Goal: Information Seeking & Learning: Learn about a topic

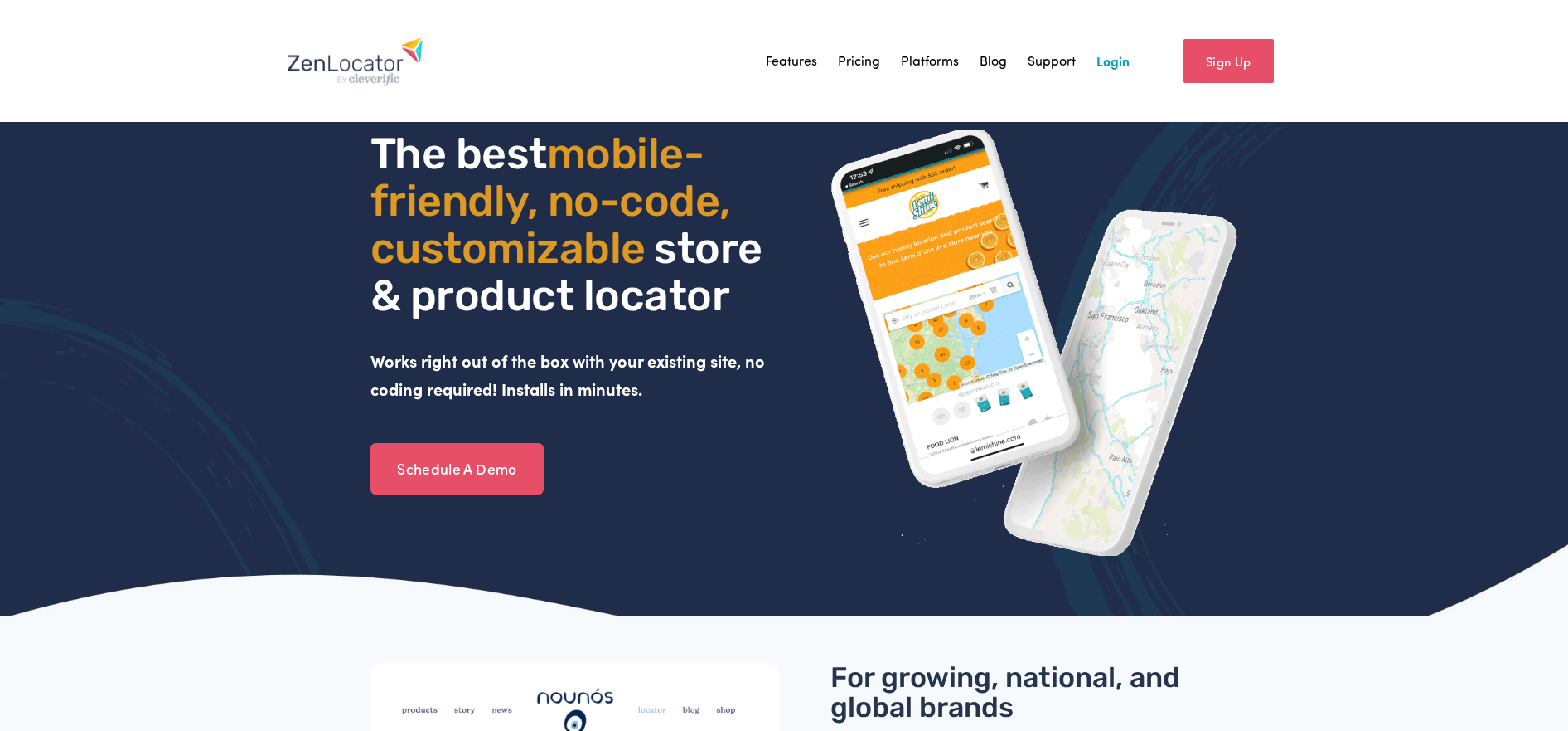
click at [928, 60] on link "Platforms" at bounding box center [930, 60] width 58 height 25
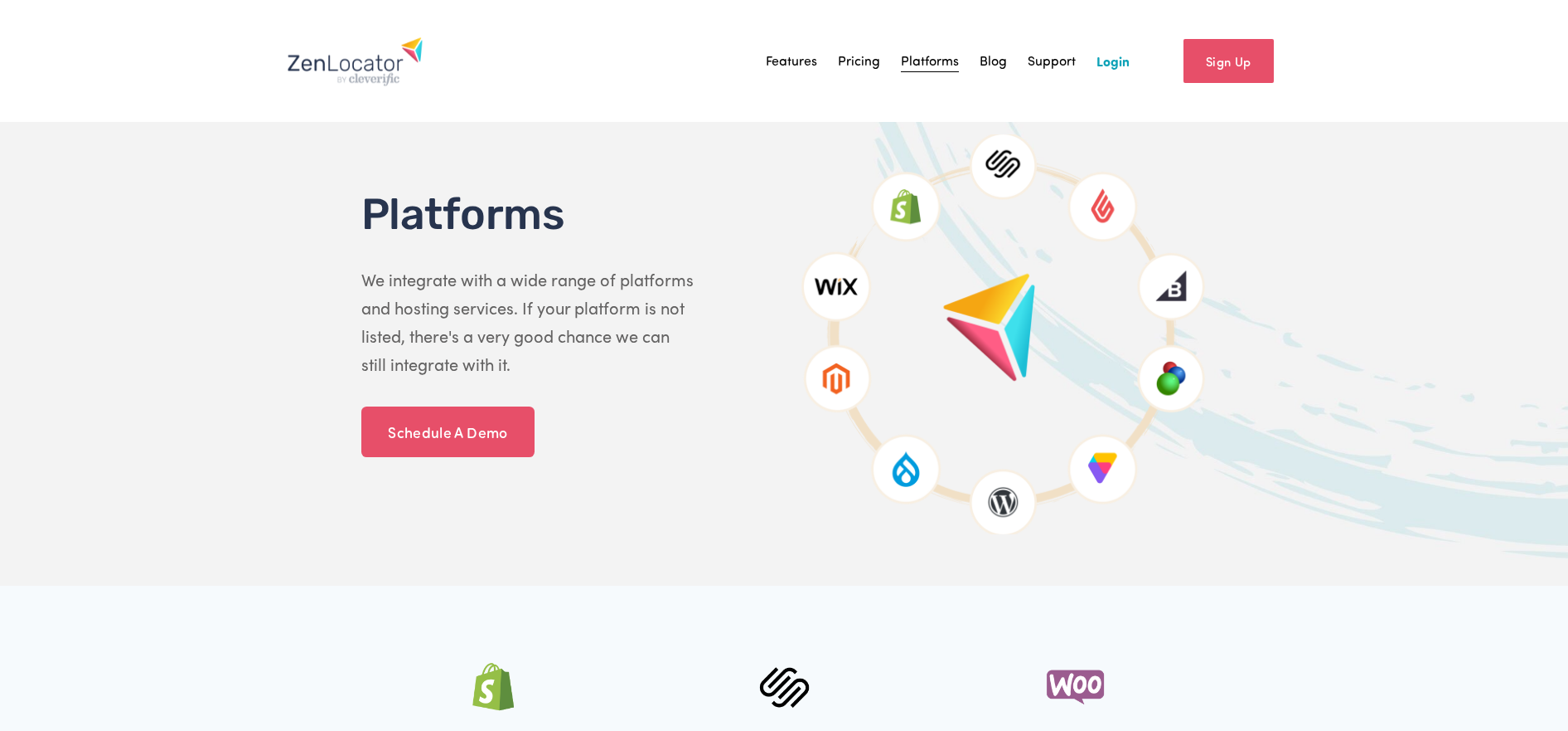
click at [879, 60] on link "Pricing" at bounding box center [859, 60] width 42 height 25
